Goal: Find specific page/section: Find specific page/section

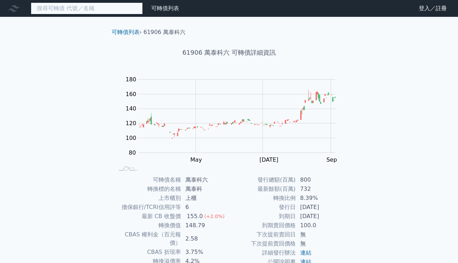
click at [76, 12] on input at bounding box center [87, 8] width 112 height 12
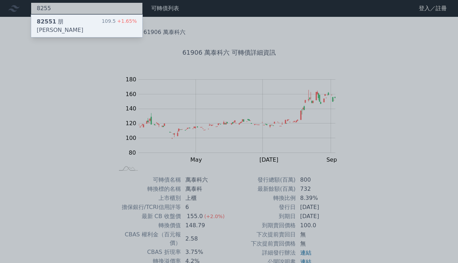
type input "8255"
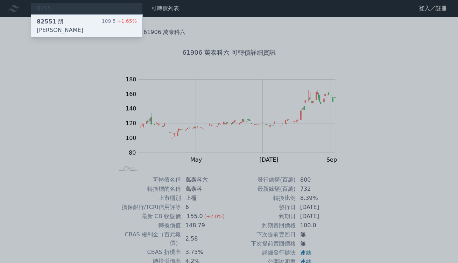
click at [74, 20] on div "82551 朋程一 109.5 +1.65%" at bounding box center [86, 26] width 111 height 22
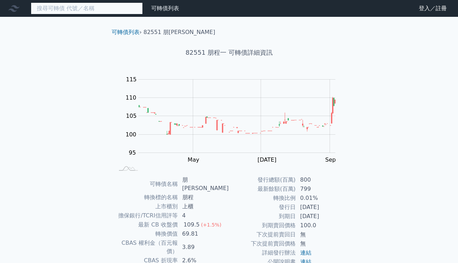
click at [106, 8] on input at bounding box center [87, 8] width 112 height 12
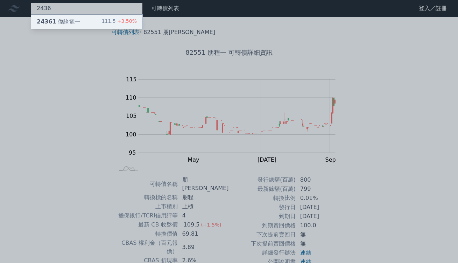
type input "2436"
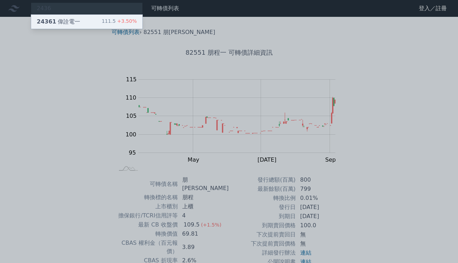
click at [103, 20] on div "24361 偉詮電一 111.5 +3.50%" at bounding box center [86, 22] width 111 height 14
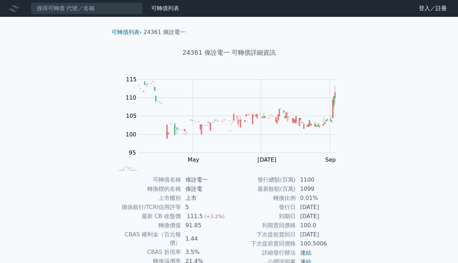
click at [83, 174] on div "可轉債列表 財務數據 可轉債列表 財務數據 登入／註冊 登入／註冊 可轉債列表 › 24361 偉詮電一 24361 偉詮電一 可轉債詳細資訊 Zoom Ou…" at bounding box center [229, 166] width 458 height 333
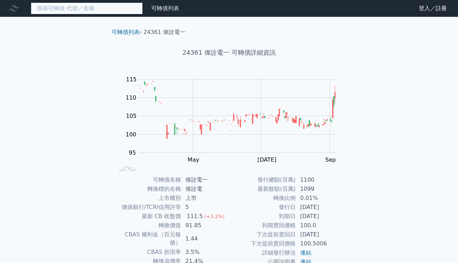
click at [86, 9] on input at bounding box center [87, 8] width 112 height 12
